Goal: Obtain resource: Obtain resource

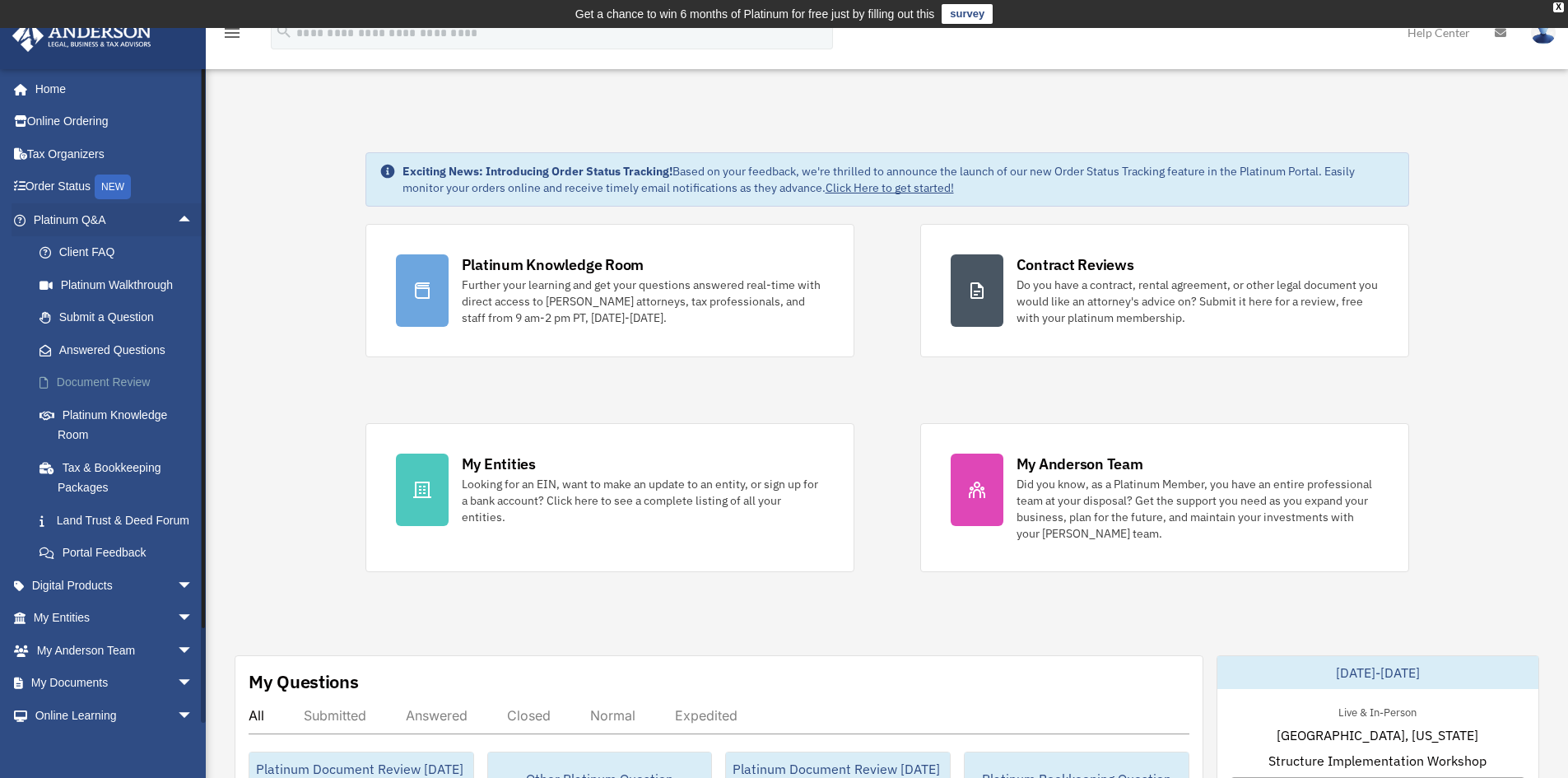
click at [91, 383] on link "Document Review" at bounding box center [120, 382] width 195 height 33
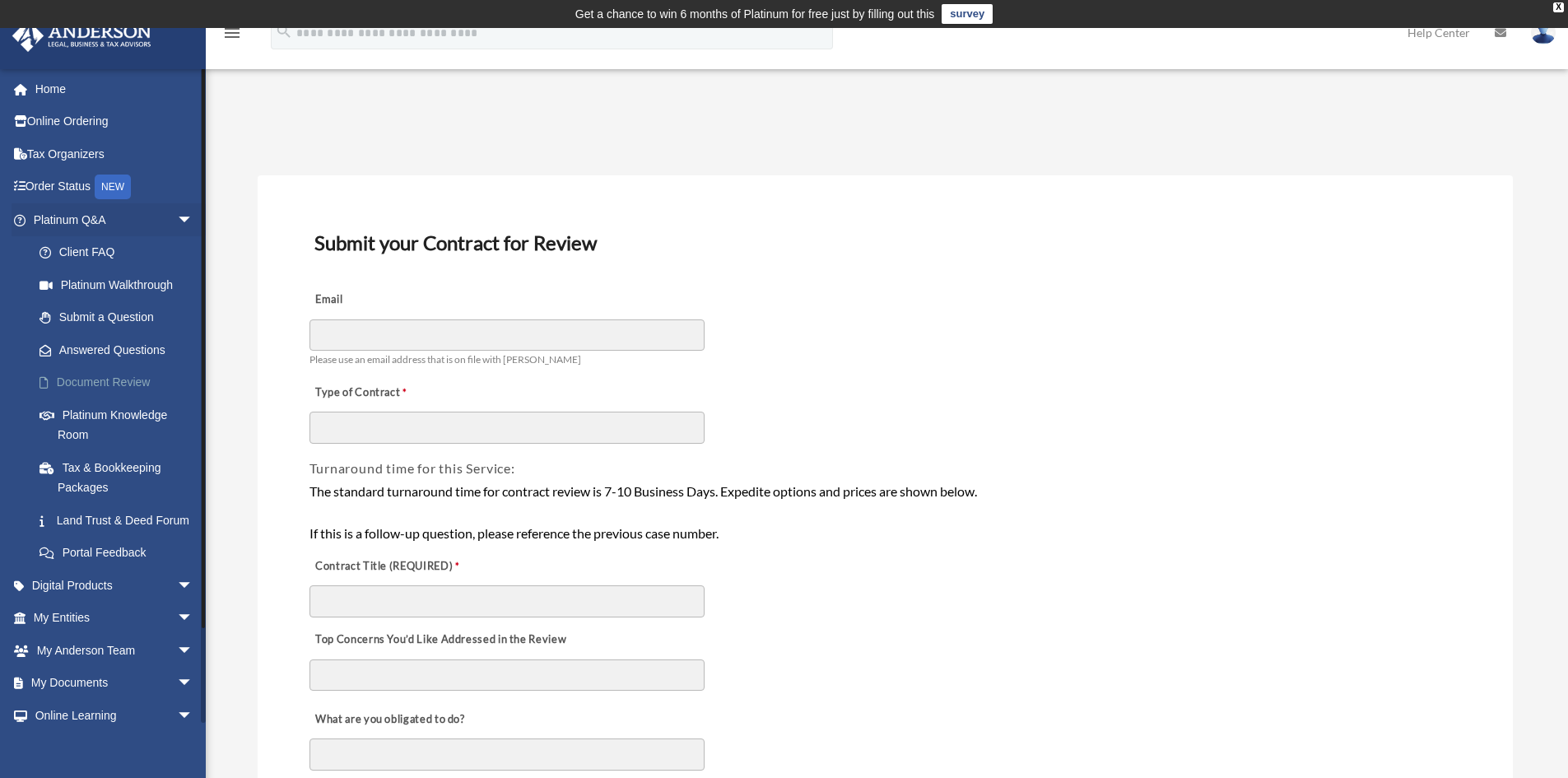
click at [113, 373] on link "Document Review" at bounding box center [120, 382] width 195 height 33
click at [115, 381] on link "Document Review" at bounding box center [120, 382] width 195 height 33
click at [108, 700] on link "My Documents arrow_drop_down" at bounding box center [115, 683] width 207 height 33
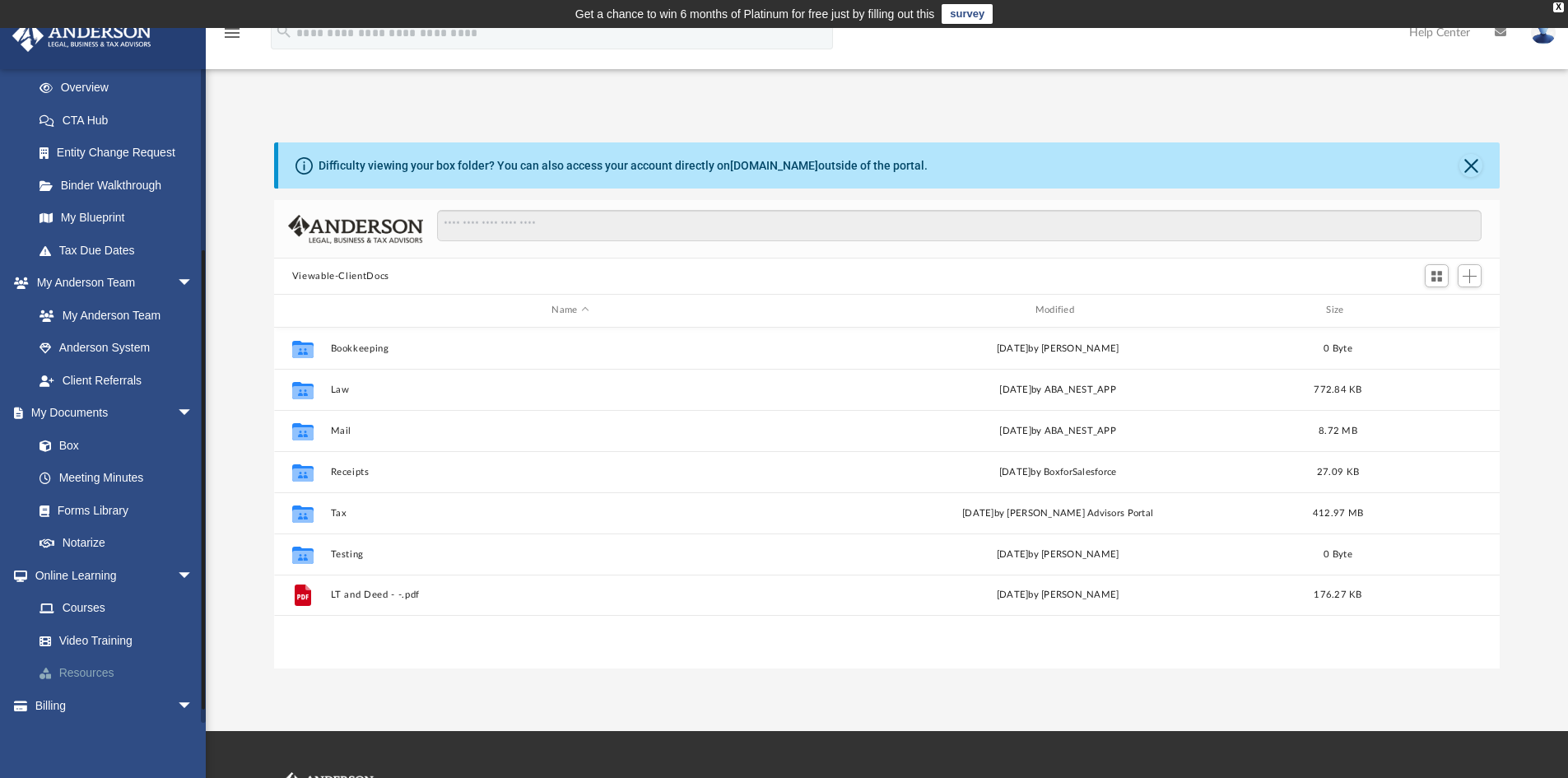
scroll to position [247, 0]
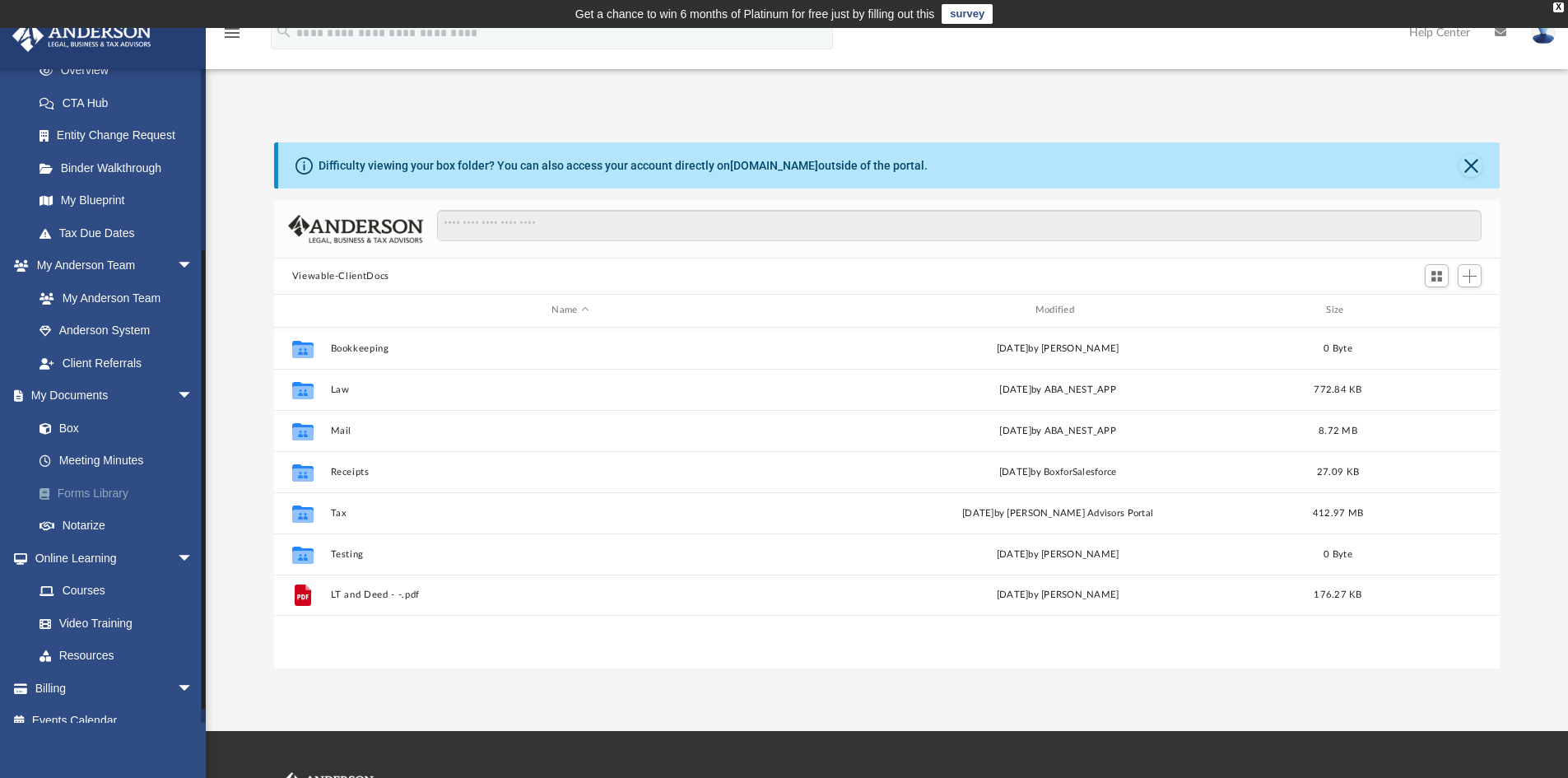
click at [106, 495] on link "Forms Library" at bounding box center [120, 492] width 195 height 33
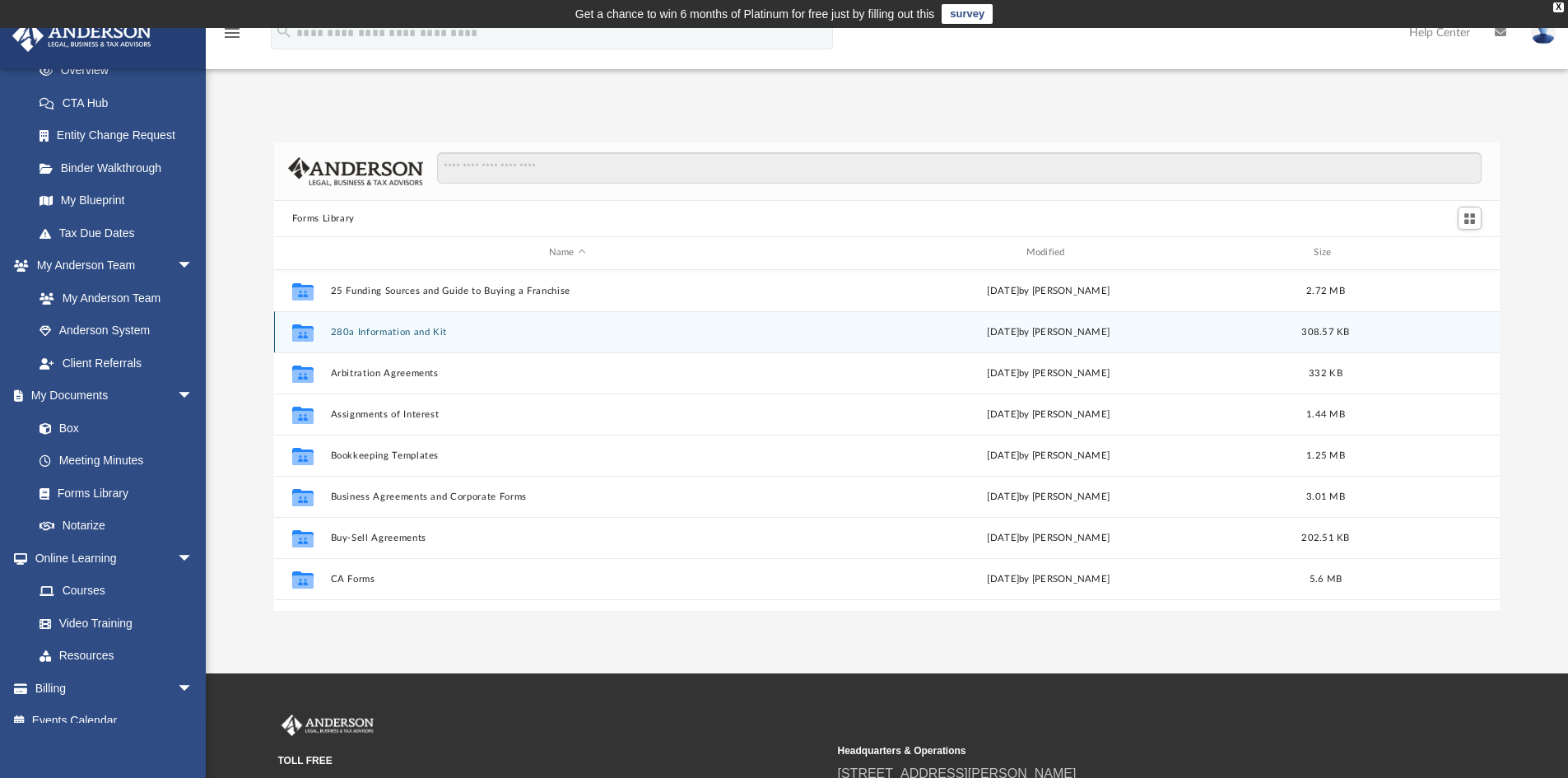
scroll to position [362, 1213]
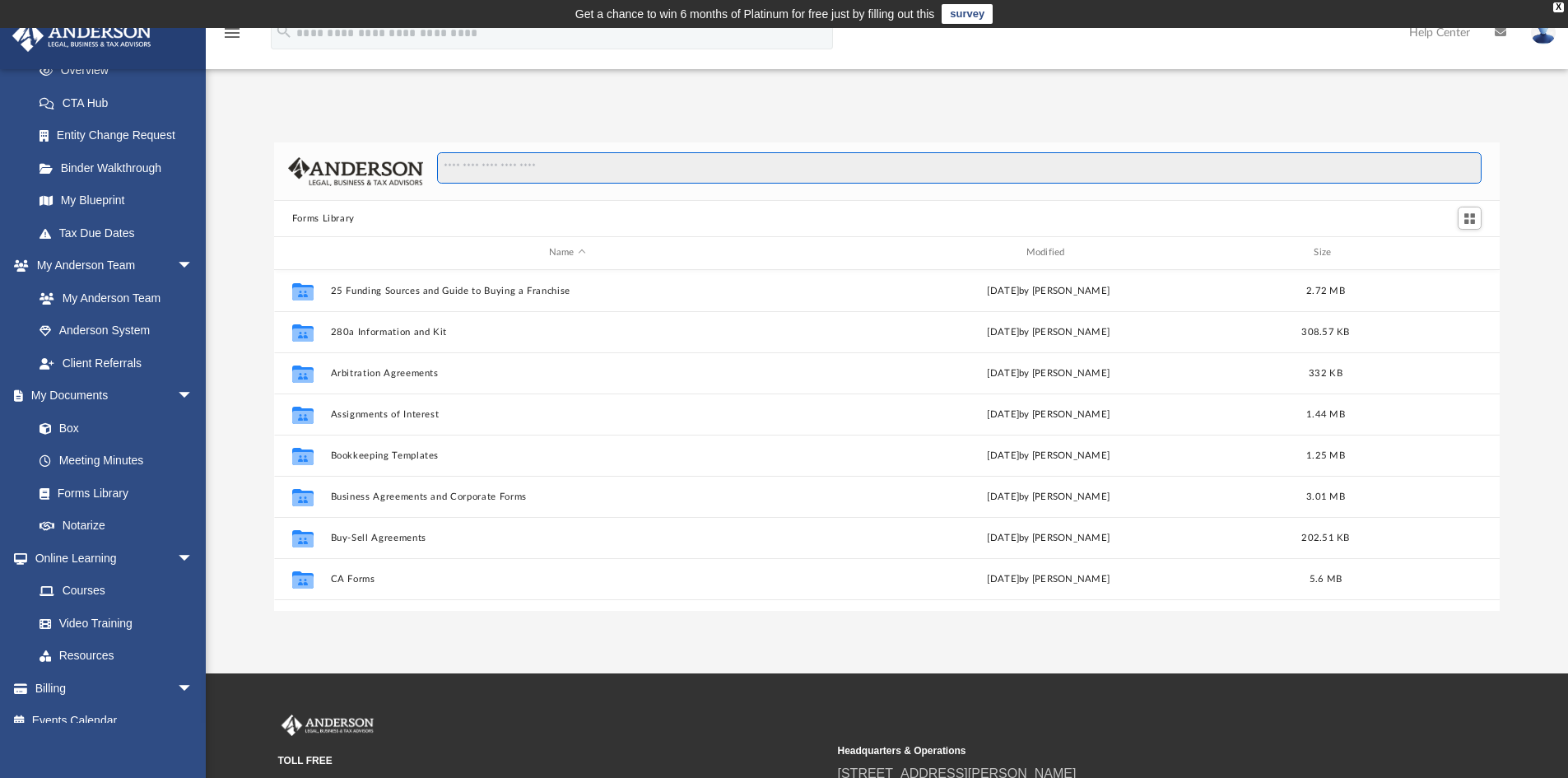
click at [534, 171] on input "Search files and folders" at bounding box center [959, 168] width 1044 height 31
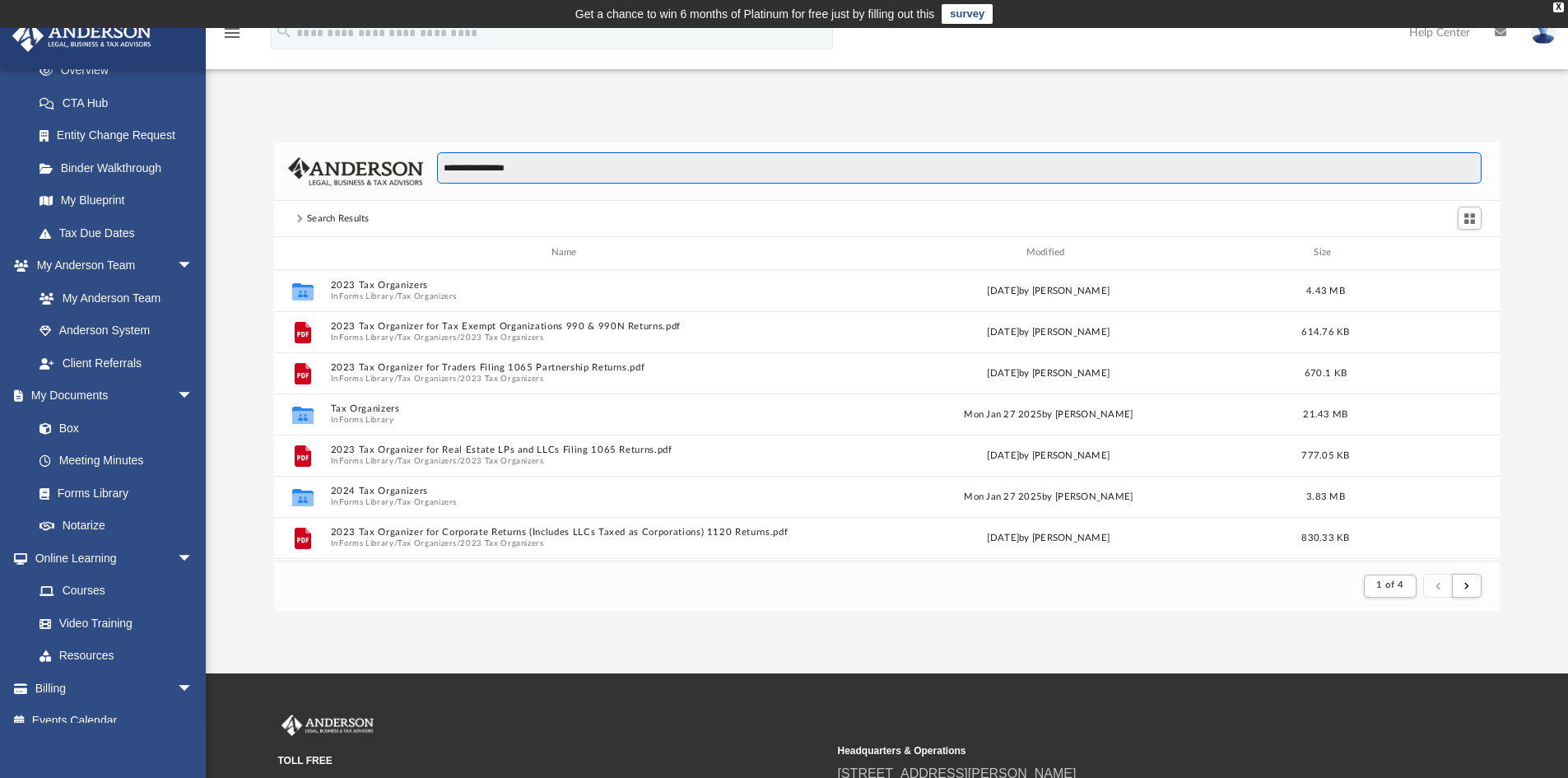
click at [554, 164] on input "**********" at bounding box center [959, 168] width 1044 height 31
type input "**********"
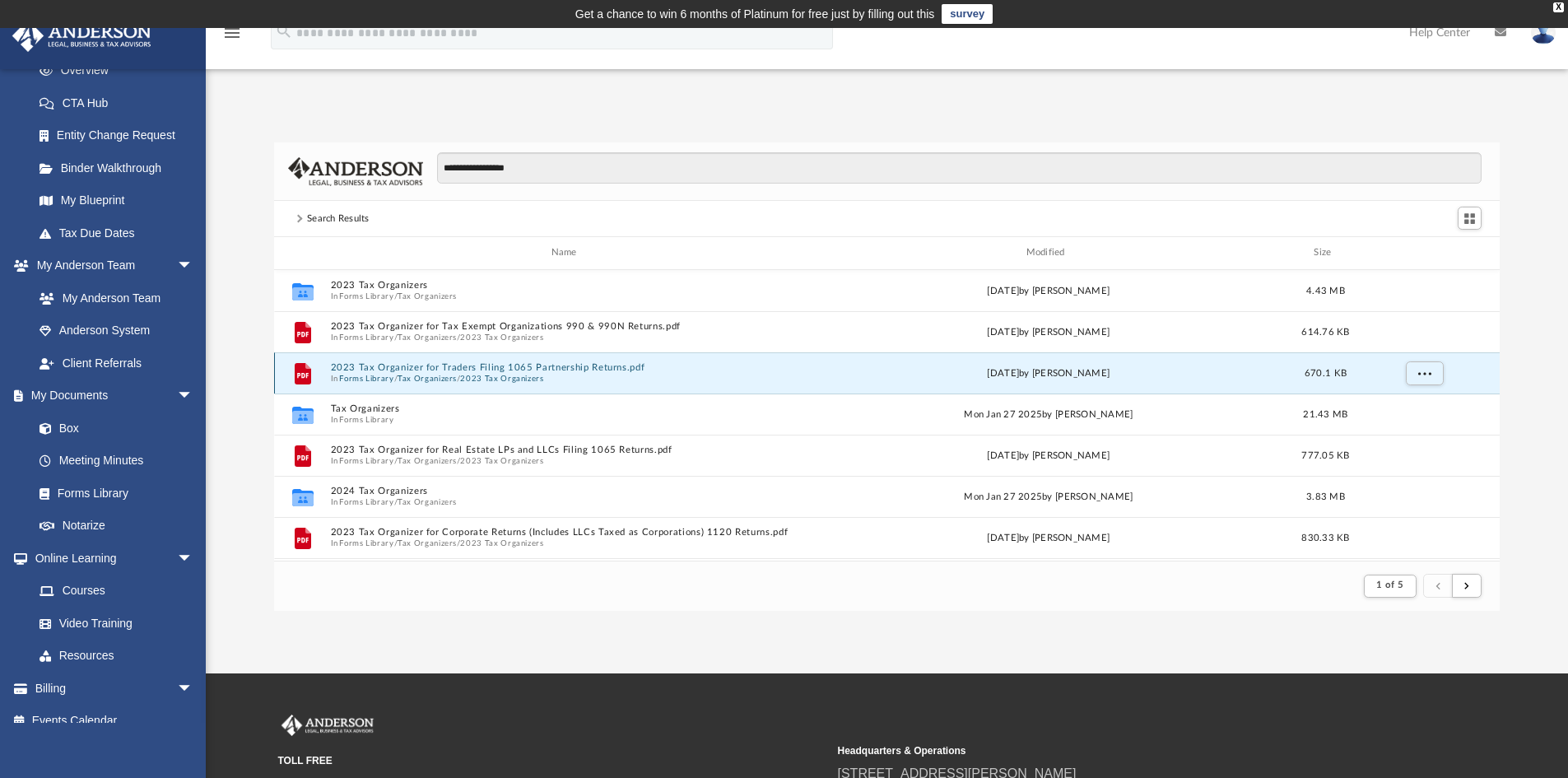
click at [562, 372] on button "2023 Tax Organizer for Traders Filing 1065 Partnership Returns.pdf" at bounding box center [567, 368] width 474 height 11
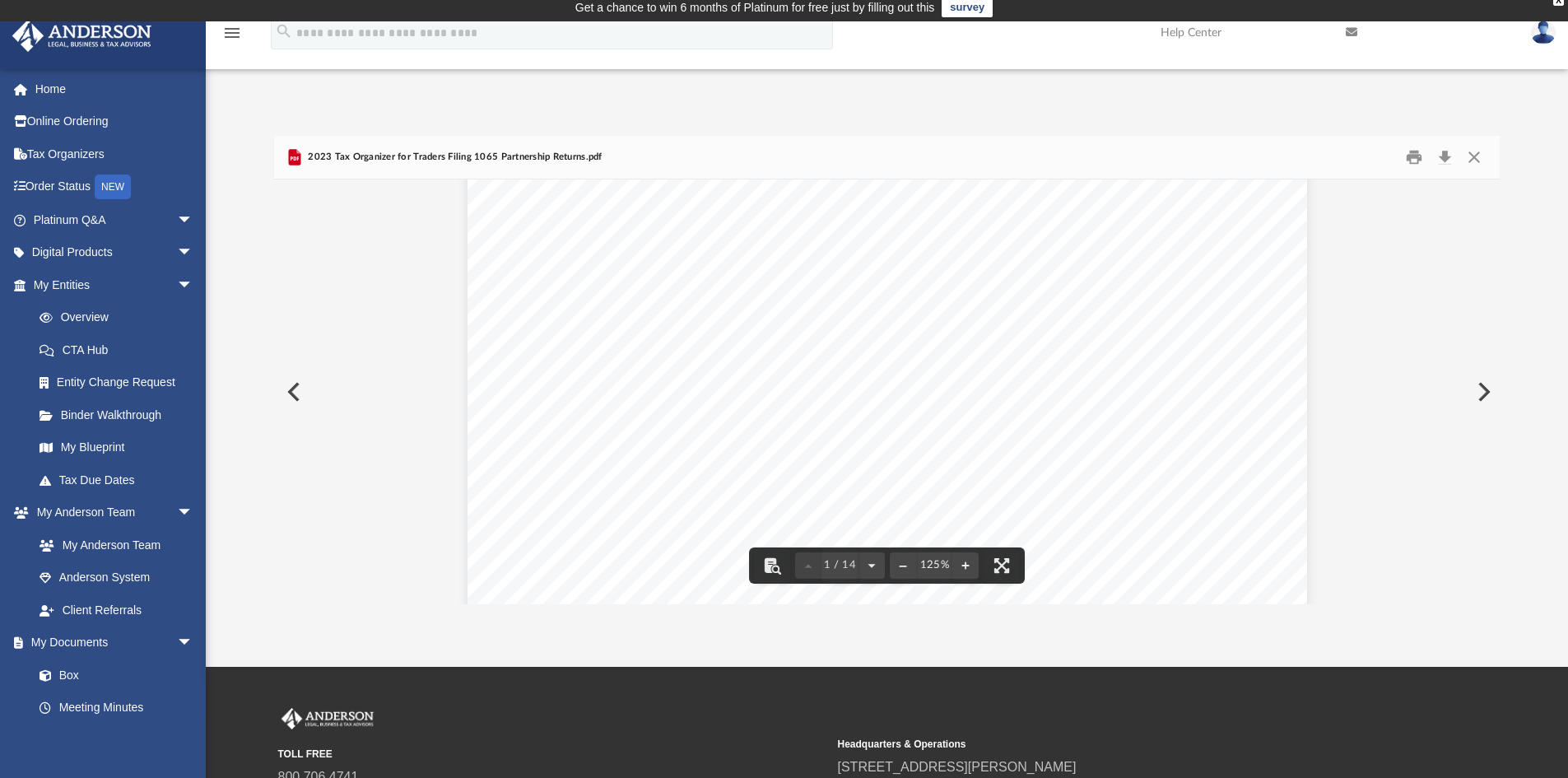
scroll to position [0, 0]
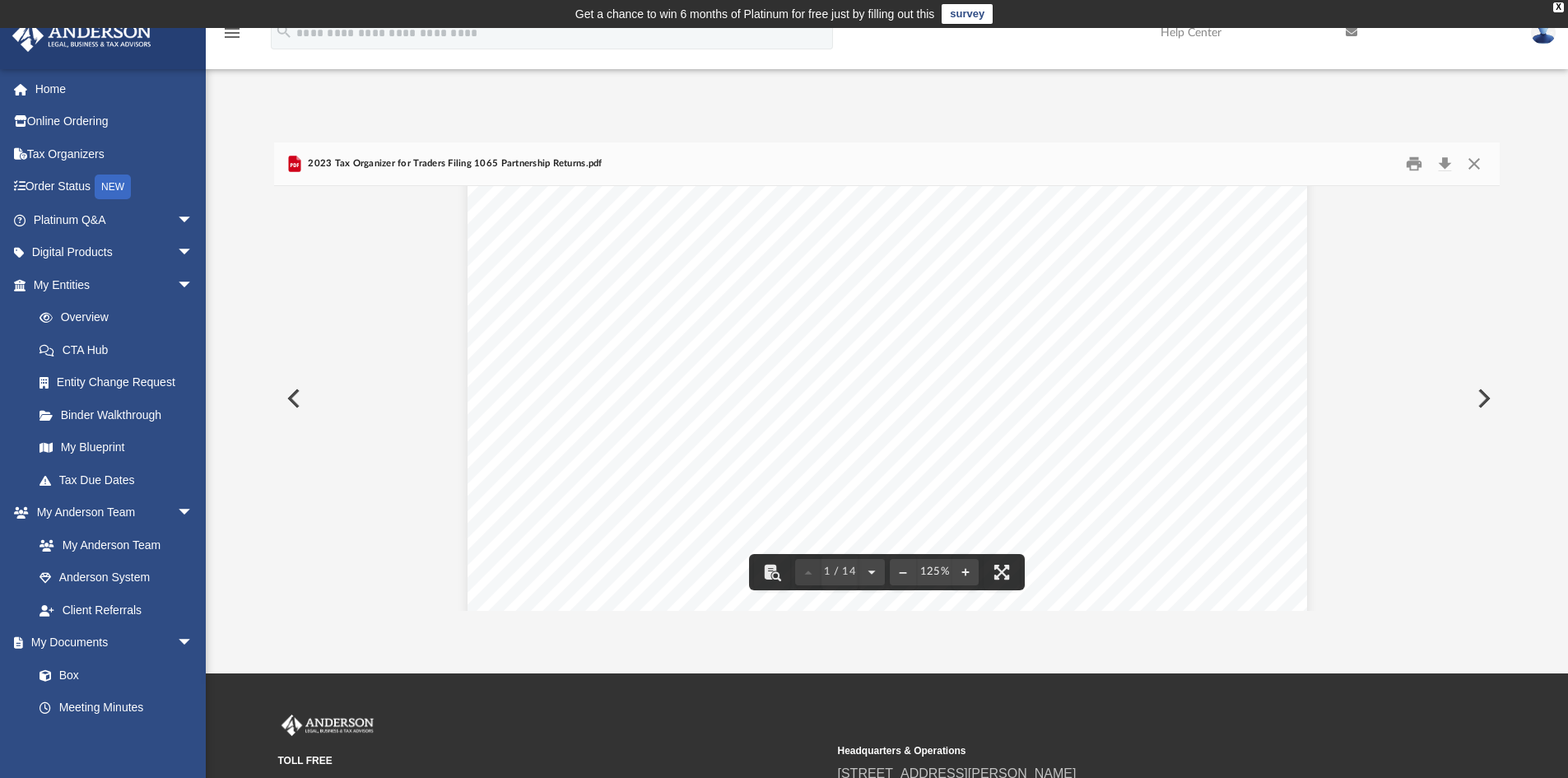
drag, startPoint x: 791, startPoint y: 83, endPoint x: 947, endPoint y: 124, distance: 161.3
click at [792, 86] on div "App [PERSON_NAME][EMAIL_ADDRESS][DOMAIN_NAME] Sign Out [PERSON_NAME][EMAIL_ADDR…" at bounding box center [784, 350] width 1568 height 645
drag, startPoint x: 1566, startPoint y: 307, endPoint x: 1540, endPoint y: 228, distance: 83.2
click at [1540, 228] on div "**********" at bounding box center [887, 377] width 1362 height 469
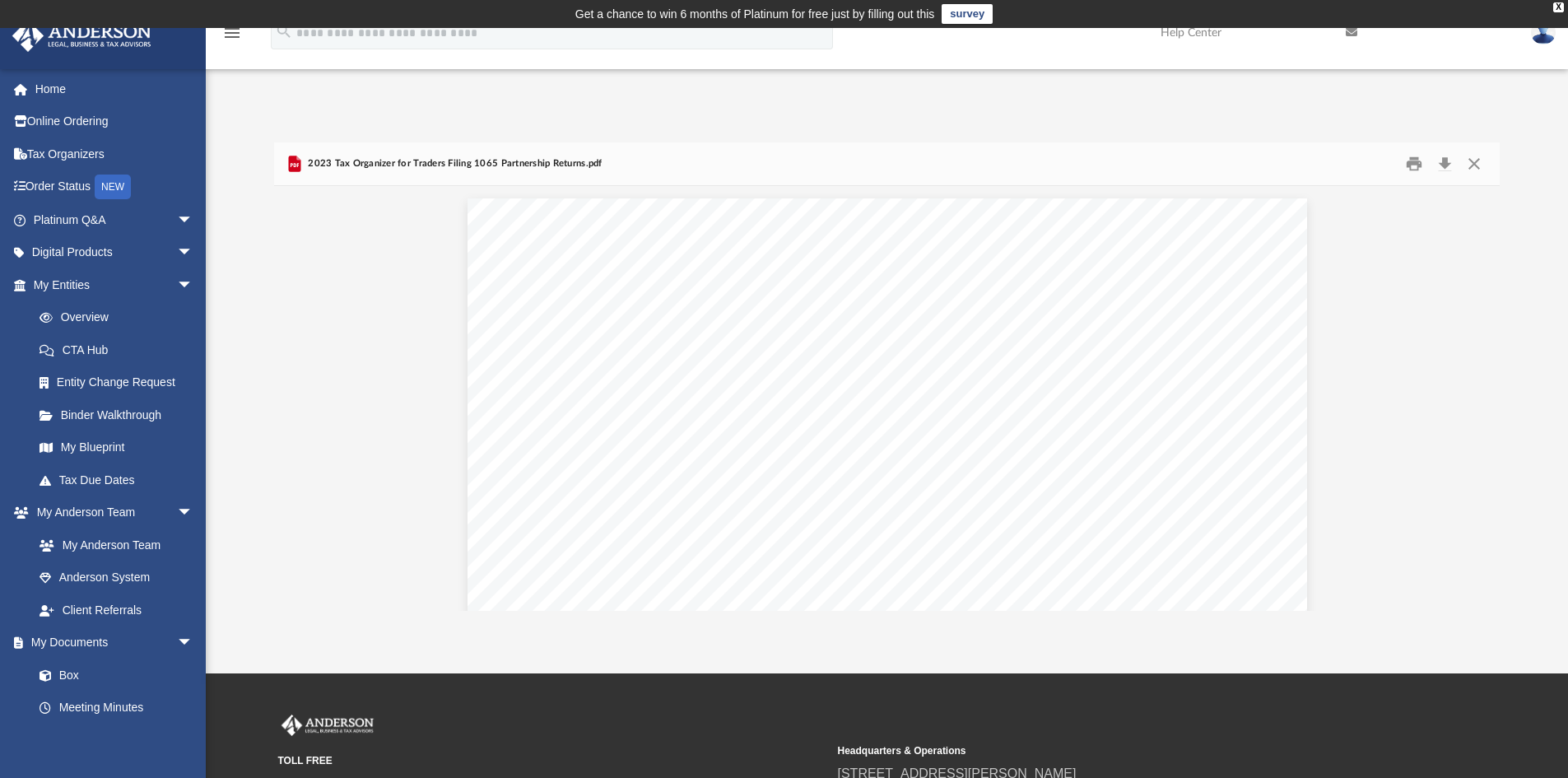
click at [607, 161] on div "2023 Tax Organizer for Traders Filing 1065 Partnership Returns.pdf" at bounding box center [887, 164] width 1227 height 44
drag, startPoint x: 583, startPoint y: 164, endPoint x: 302, endPoint y: 174, distance: 281.2
click at [305, 174] on div "2023 Tax Organizer for Traders Filing 1065 Partnership Returns.pdf" at bounding box center [887, 164] width 1227 height 44
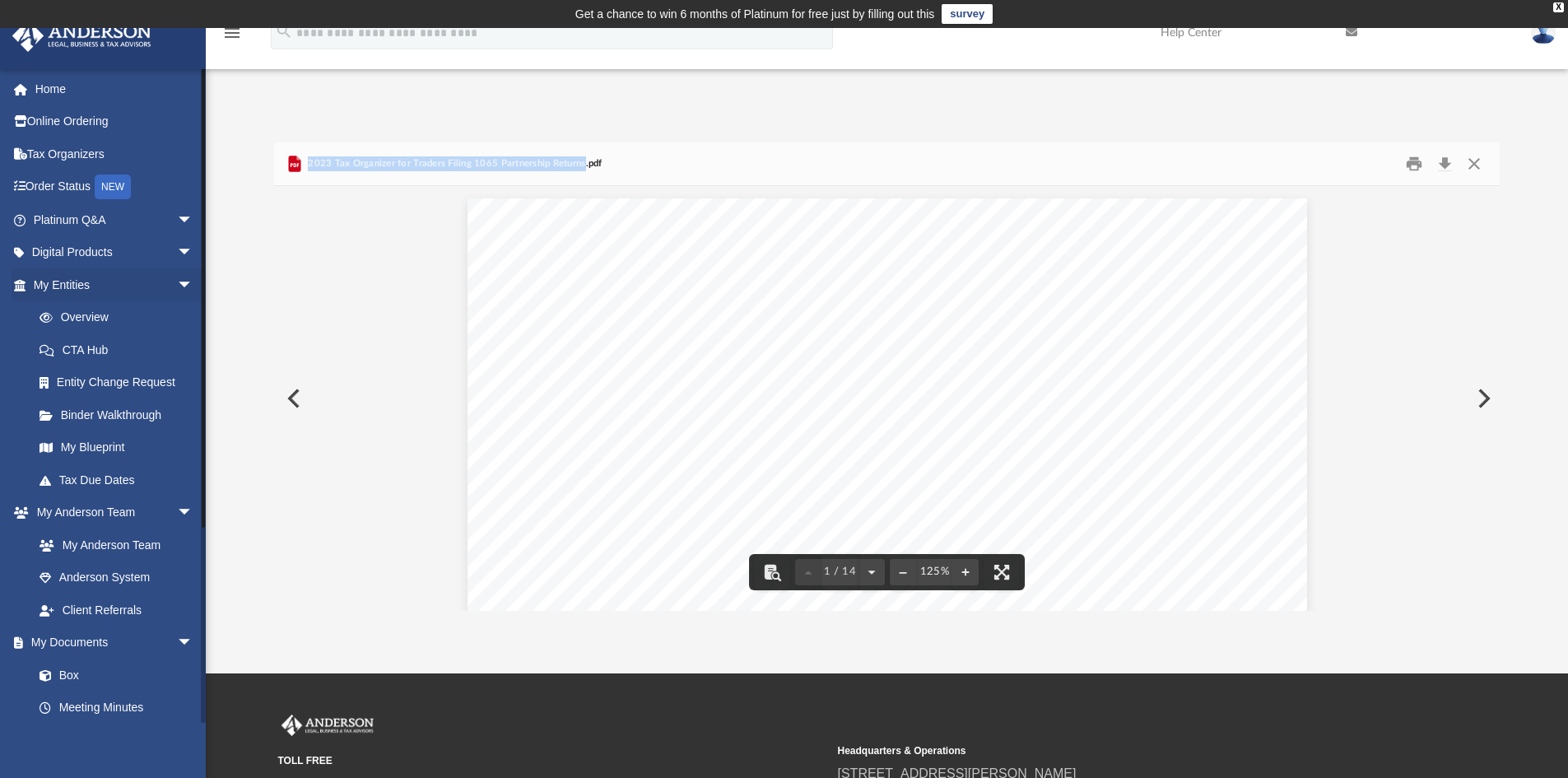
copy span "2023 Tax Organizer for Traders Filing 1065 Partnership Returns"
